Goal: Task Accomplishment & Management: Complete application form

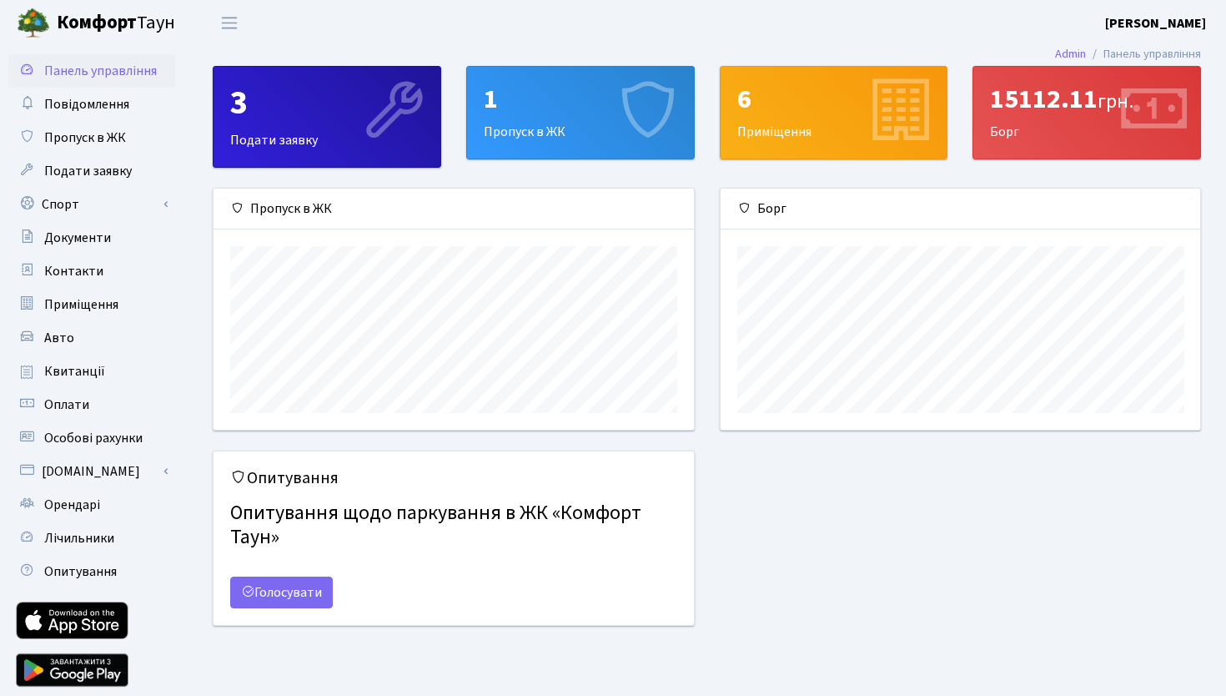
scroll to position [241, 480]
click at [66, 498] on span "Орендарі" at bounding box center [72, 504] width 56 height 18
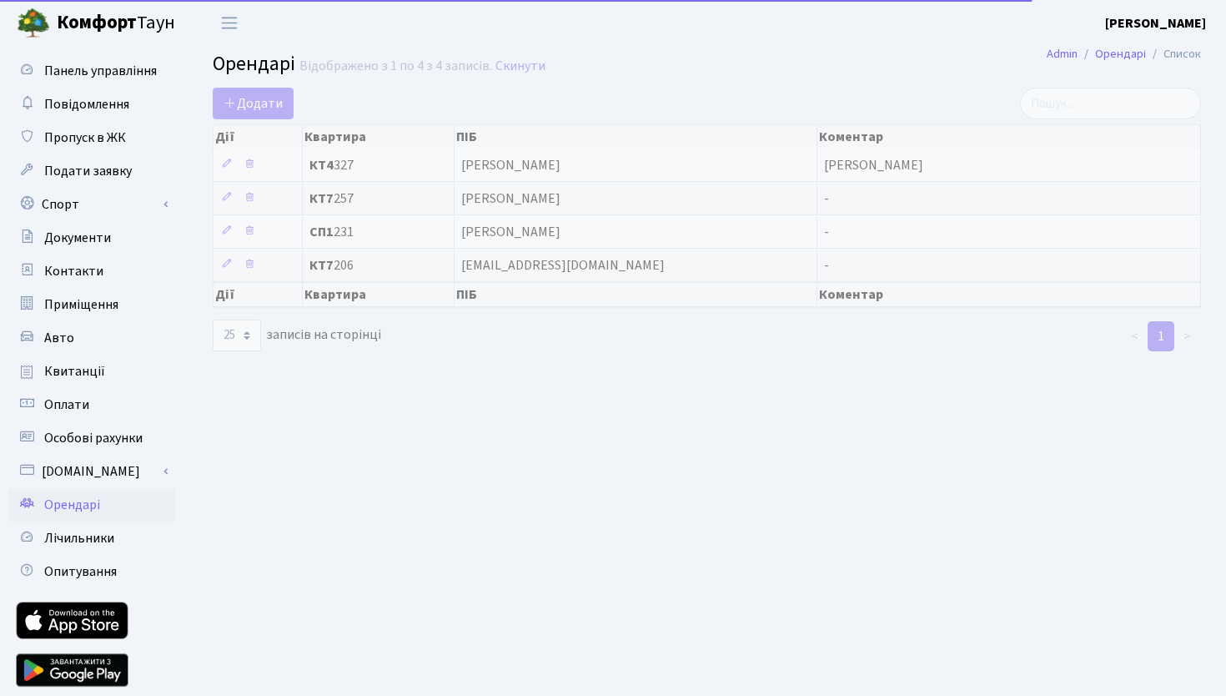
select select "25"
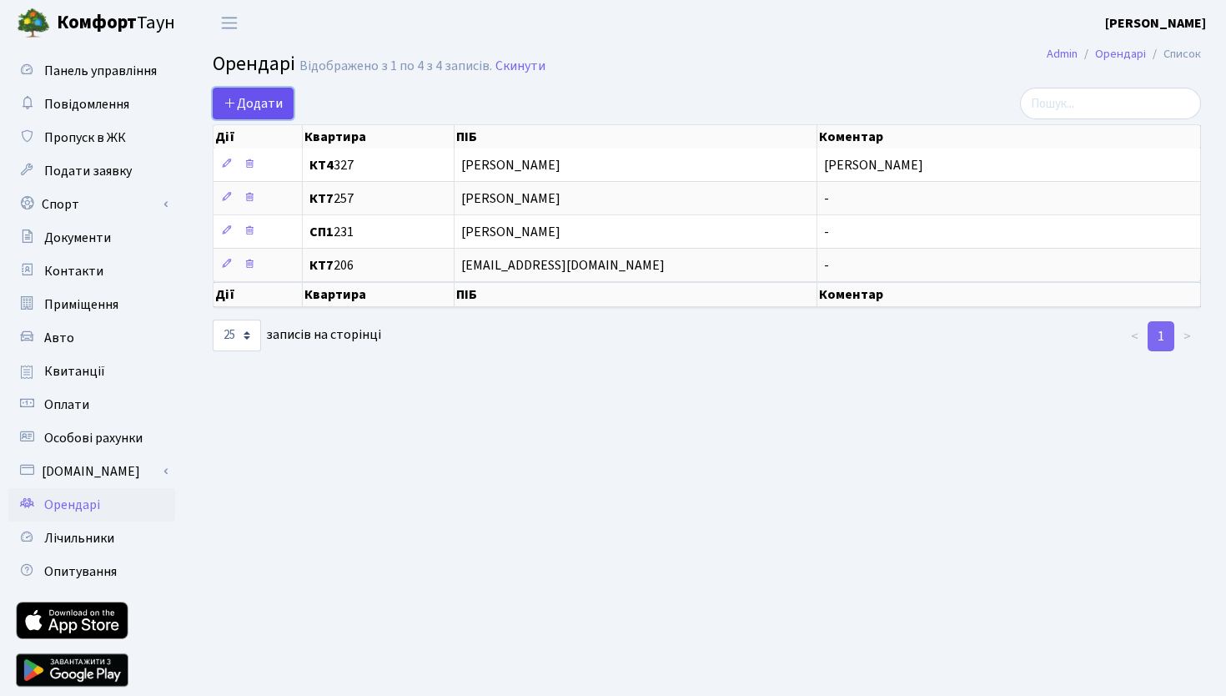
click at [276, 113] on link "Додати" at bounding box center [253, 104] width 81 height 32
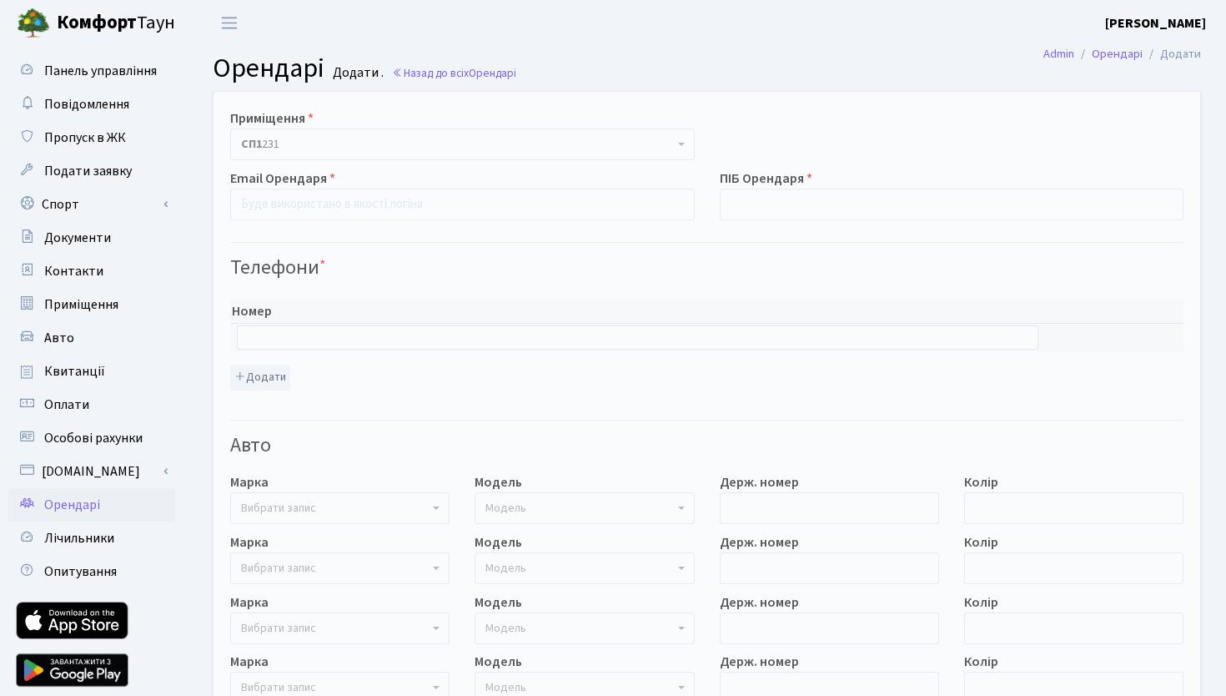
click at [349, 177] on div "Email Орендаря" at bounding box center [463, 194] width 490 height 52
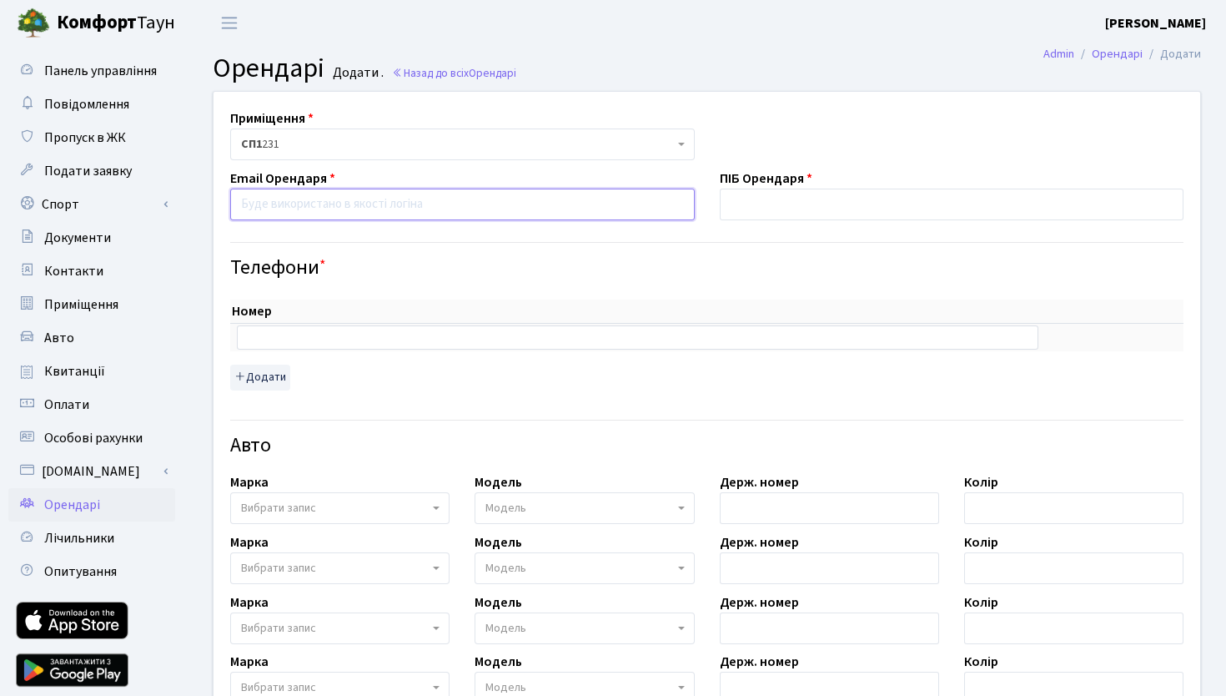
click at [355, 212] on input "email" at bounding box center [462, 204] width 465 height 32
click at [82, 365] on span "Квитанції" at bounding box center [74, 371] width 61 height 18
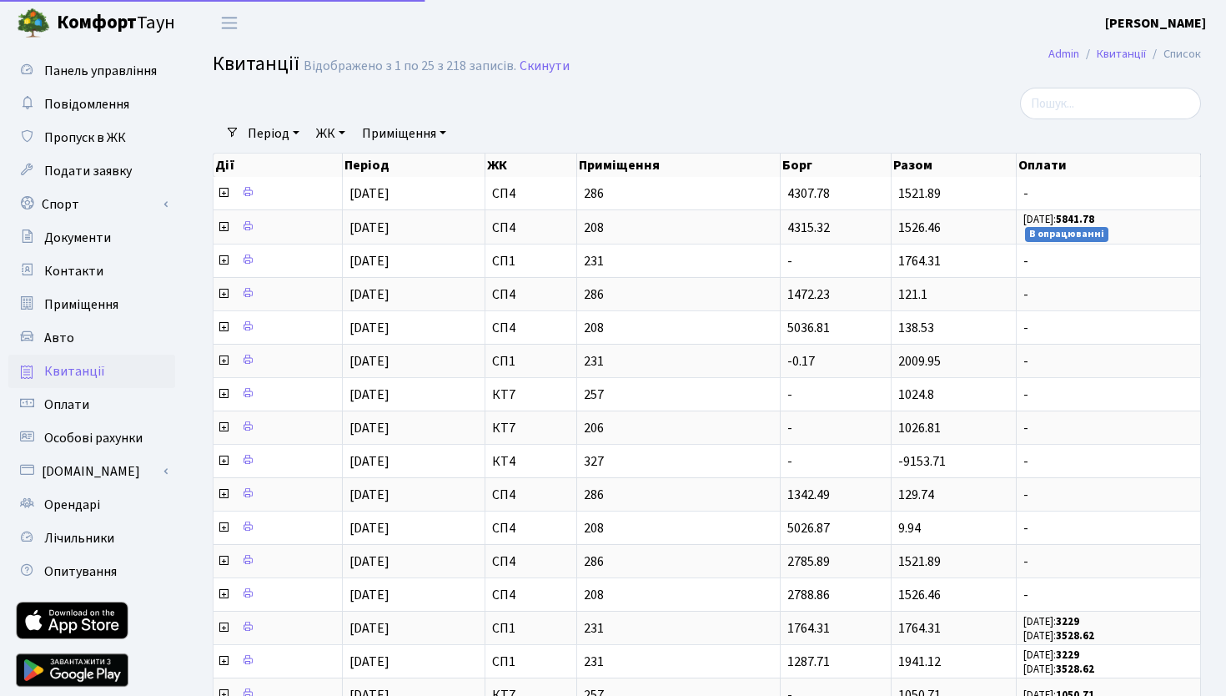
select select "25"
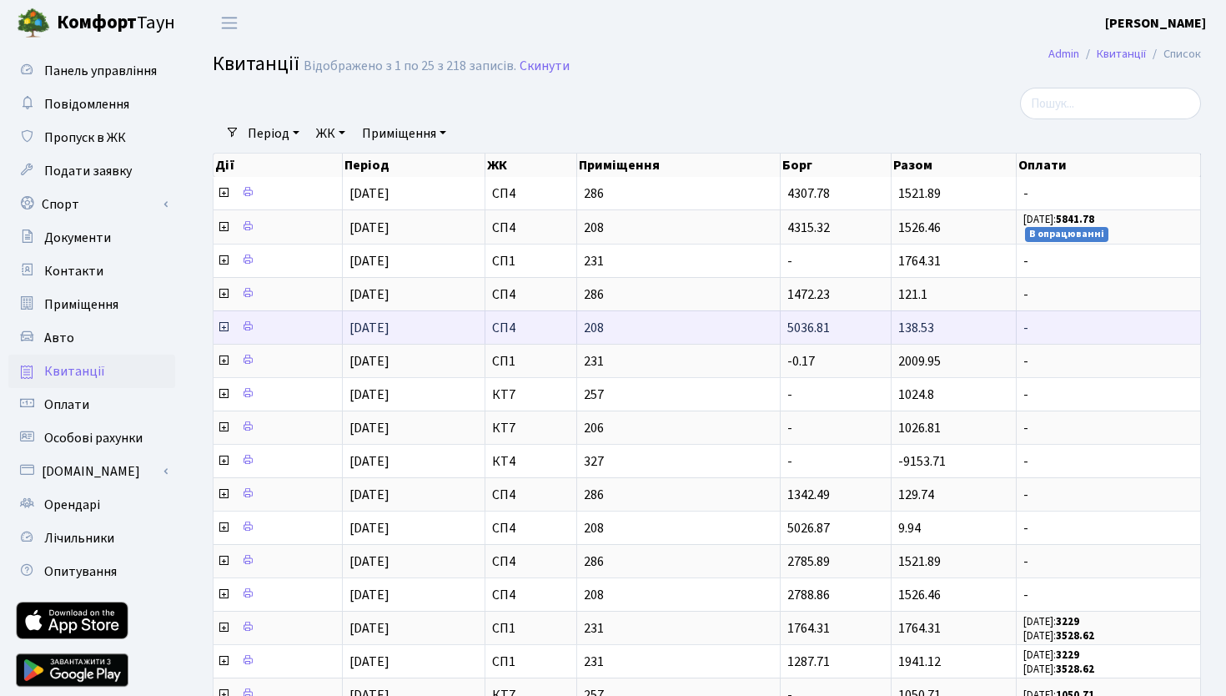
click at [221, 329] on icon at bounding box center [223, 326] width 13 height 13
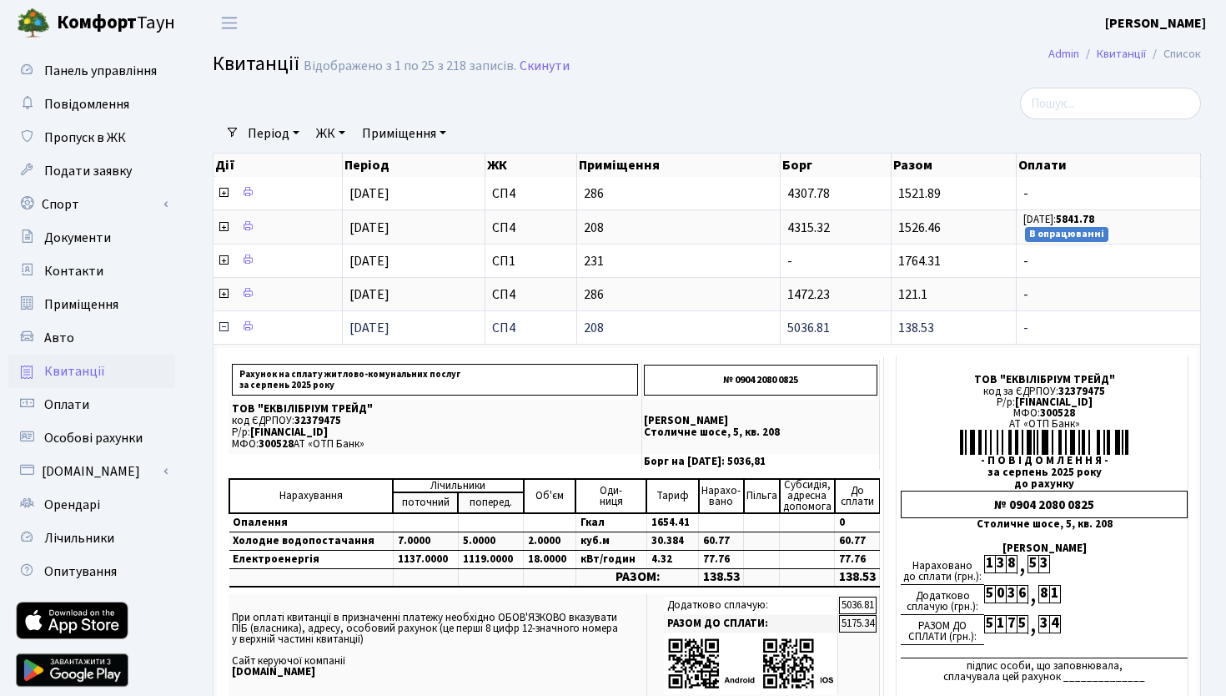
click at [224, 327] on icon at bounding box center [223, 326] width 13 height 13
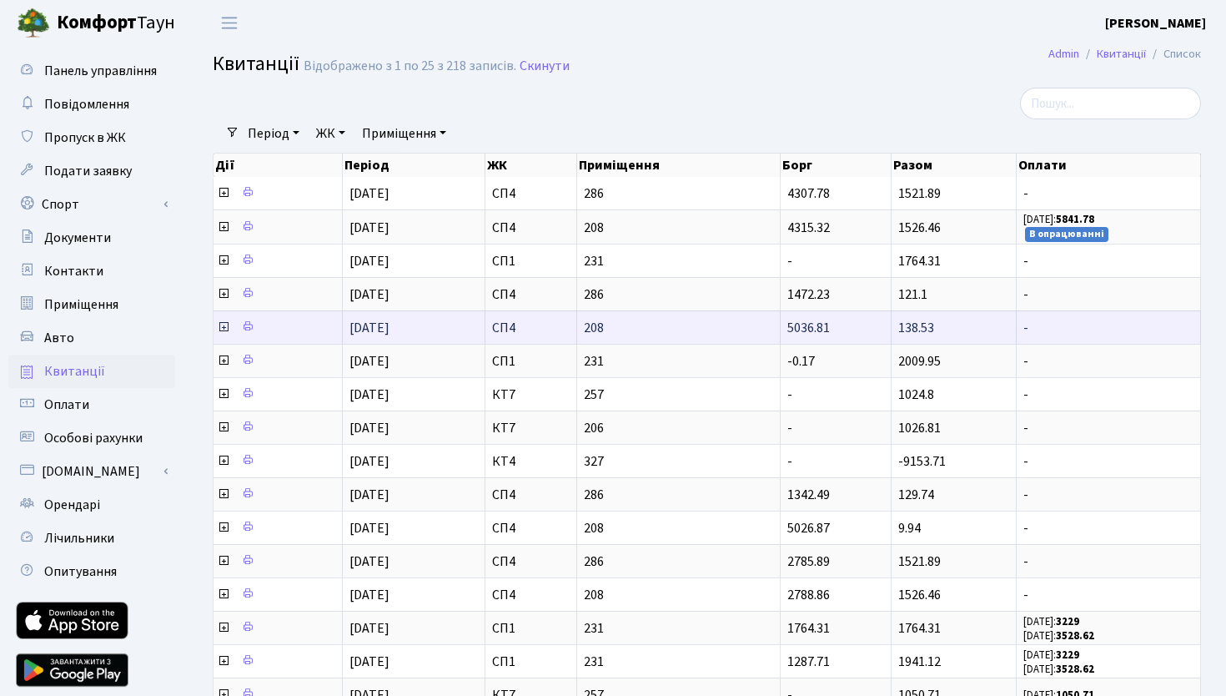
click at [224, 327] on icon at bounding box center [223, 326] width 13 height 13
